Goal: Information Seeking & Learning: Learn about a topic

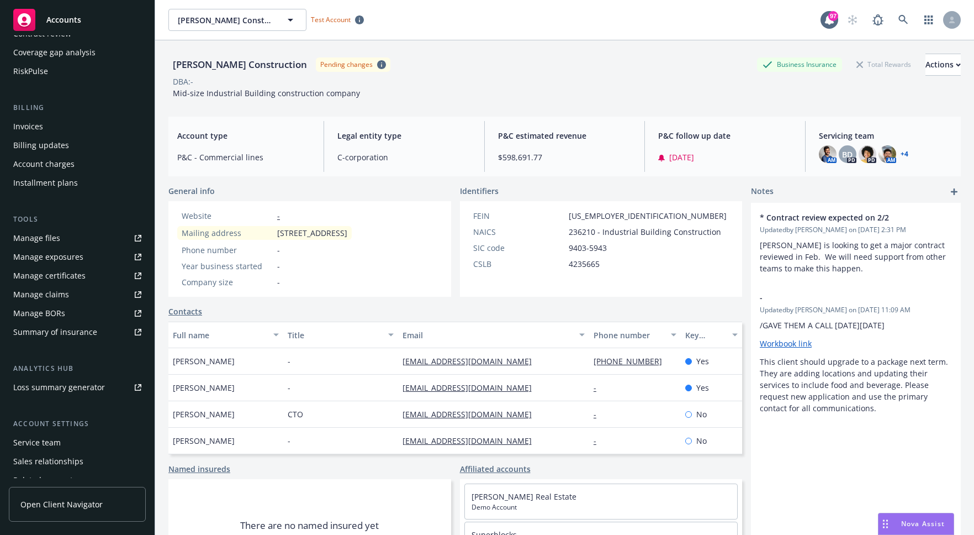
scroll to position [204, 0]
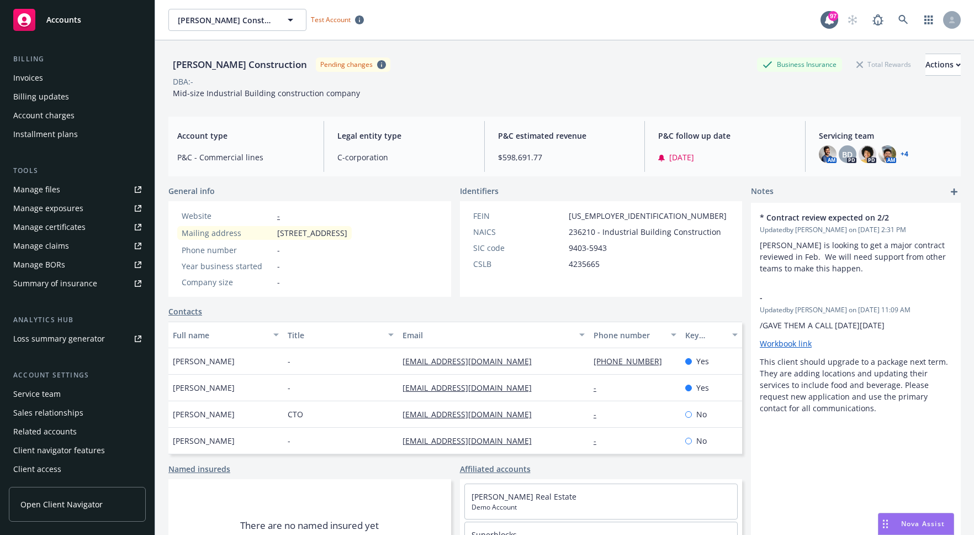
click at [75, 500] on span "Open Client Navigator" at bounding box center [61, 504] width 82 height 12
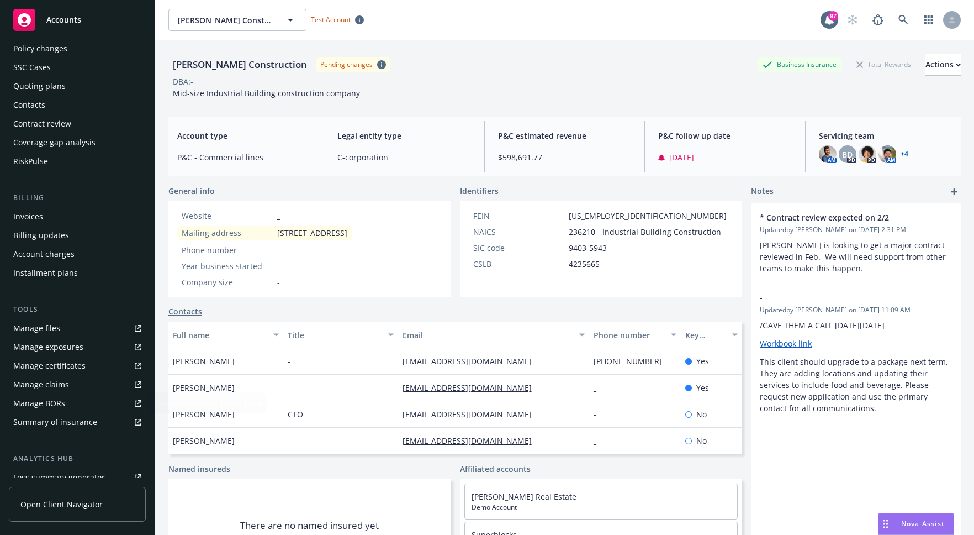
scroll to position [0, 0]
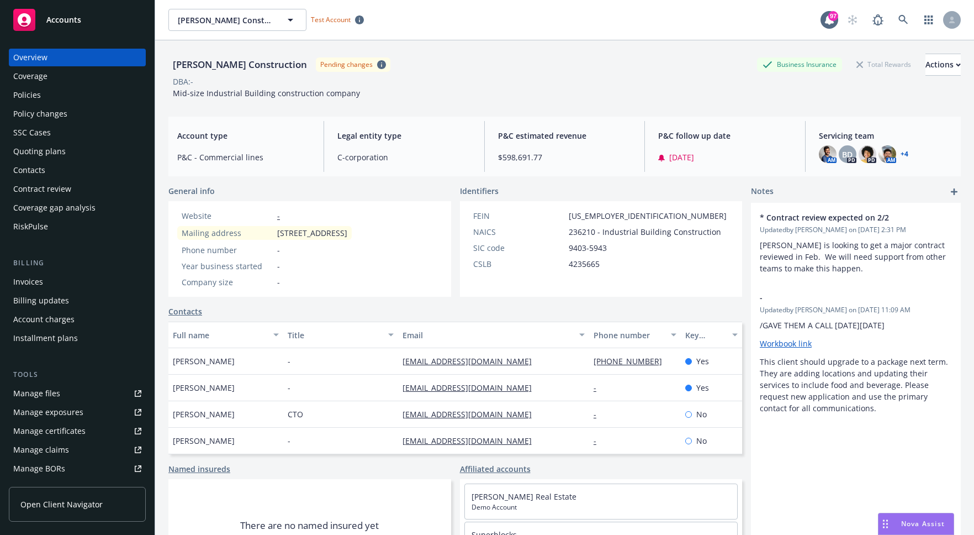
click at [52, 59] on div "Overview" at bounding box center [77, 58] width 128 height 18
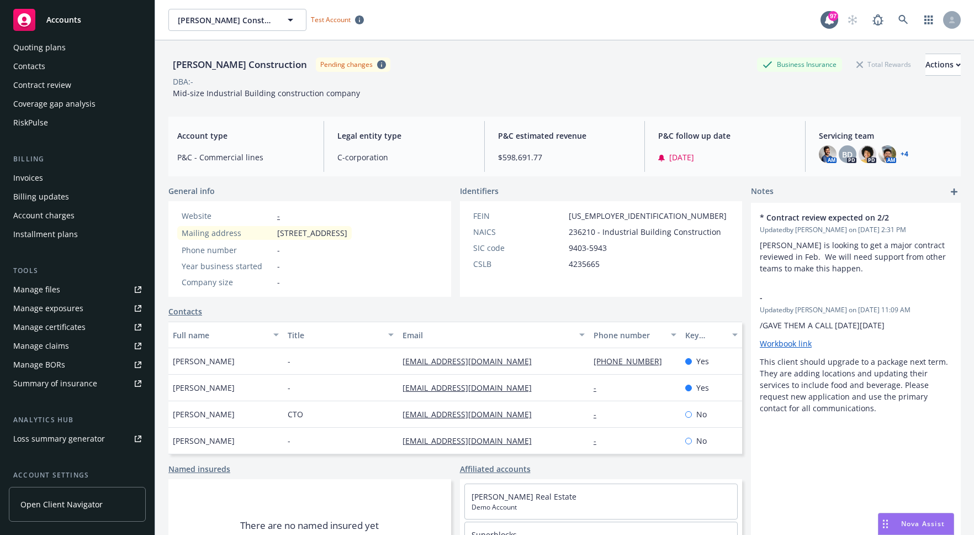
scroll to position [204, 0]
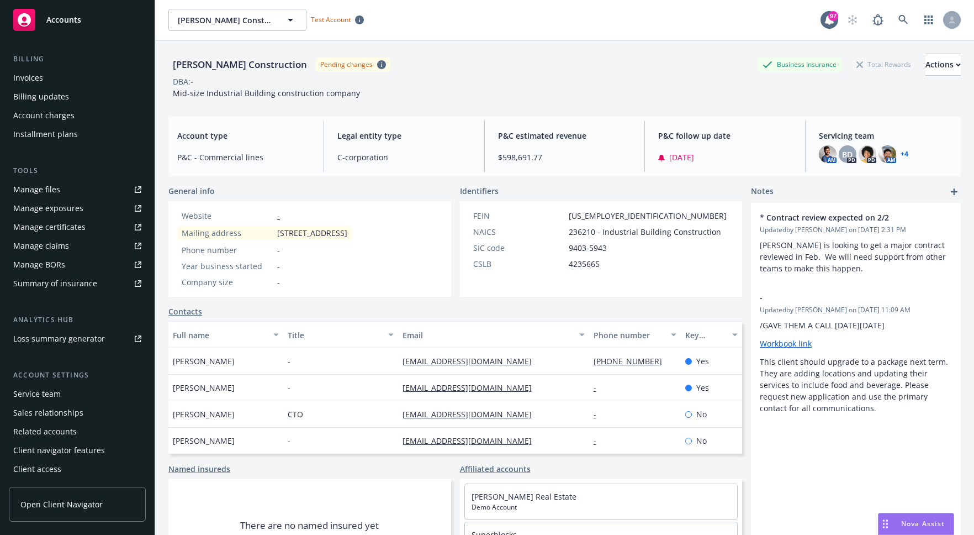
click at [81, 449] on div "Client navigator features" at bounding box center [59, 450] width 92 height 18
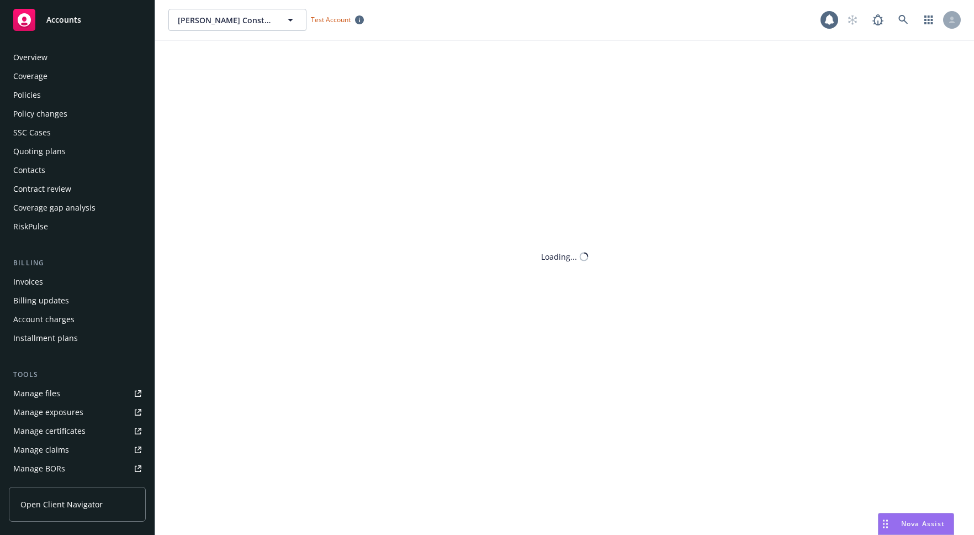
scroll to position [204, 0]
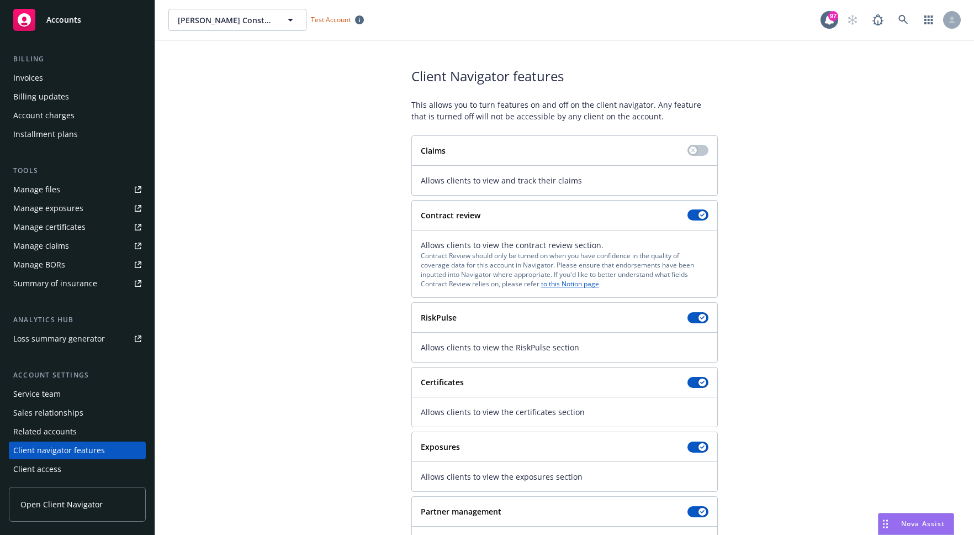
click at [75, 339] on div "Loss summary generator" at bounding box center [59, 339] width 92 height 18
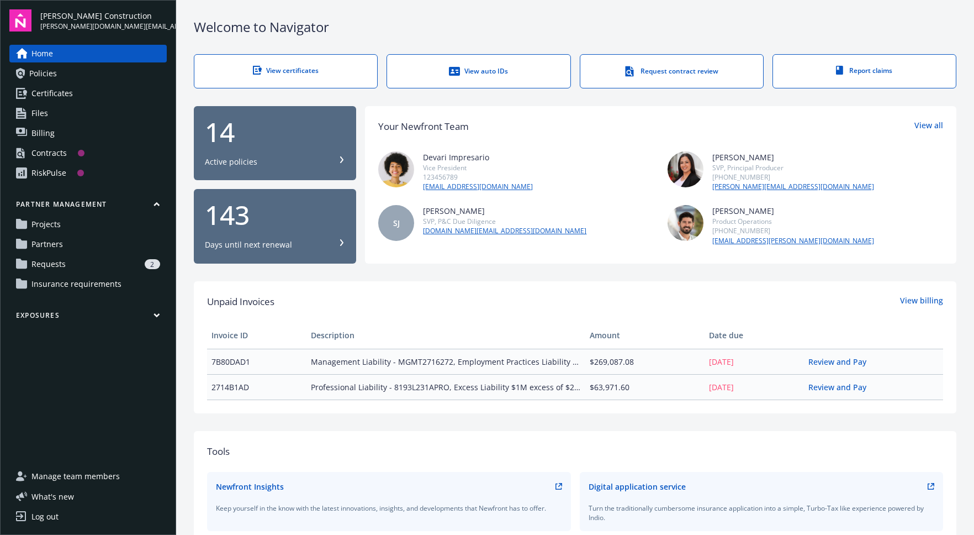
click at [51, 171] on div "RiskPulse" at bounding box center [48, 173] width 35 height 18
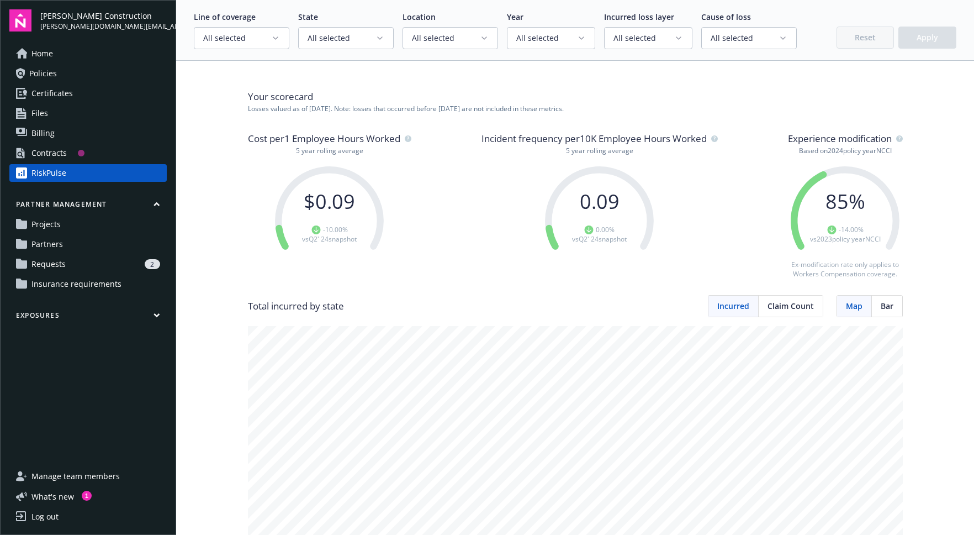
click at [84, 319] on button "Exposures" at bounding box center [87, 317] width 157 height 14
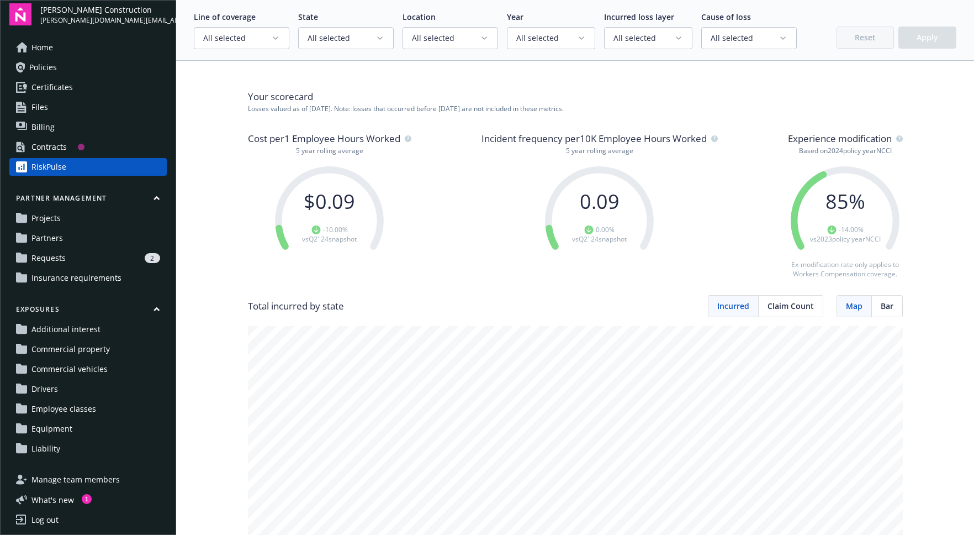
scroll to position [9, 0]
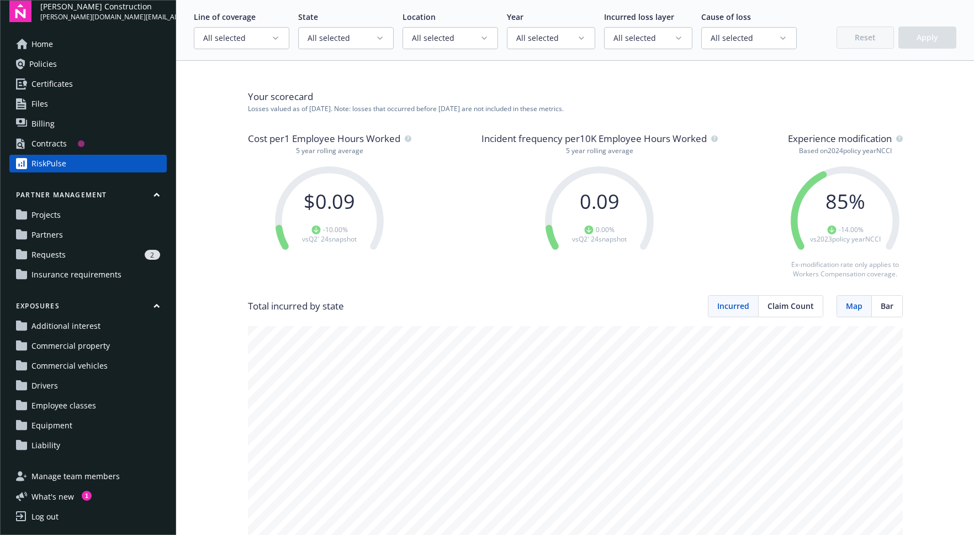
click at [63, 309] on button "Exposures" at bounding box center [87, 308] width 157 height 14
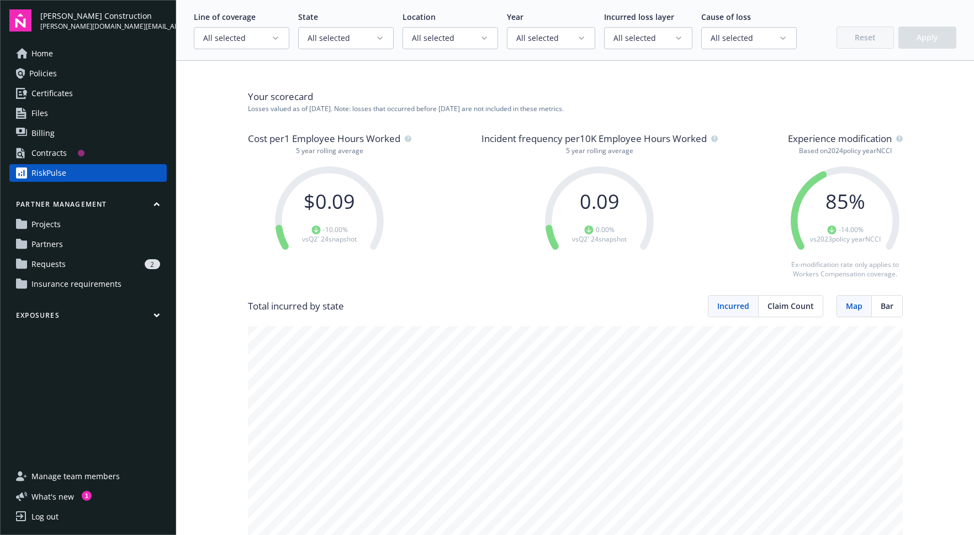
scroll to position [0, 0]
